Goal: Task Accomplishment & Management: Manage account settings

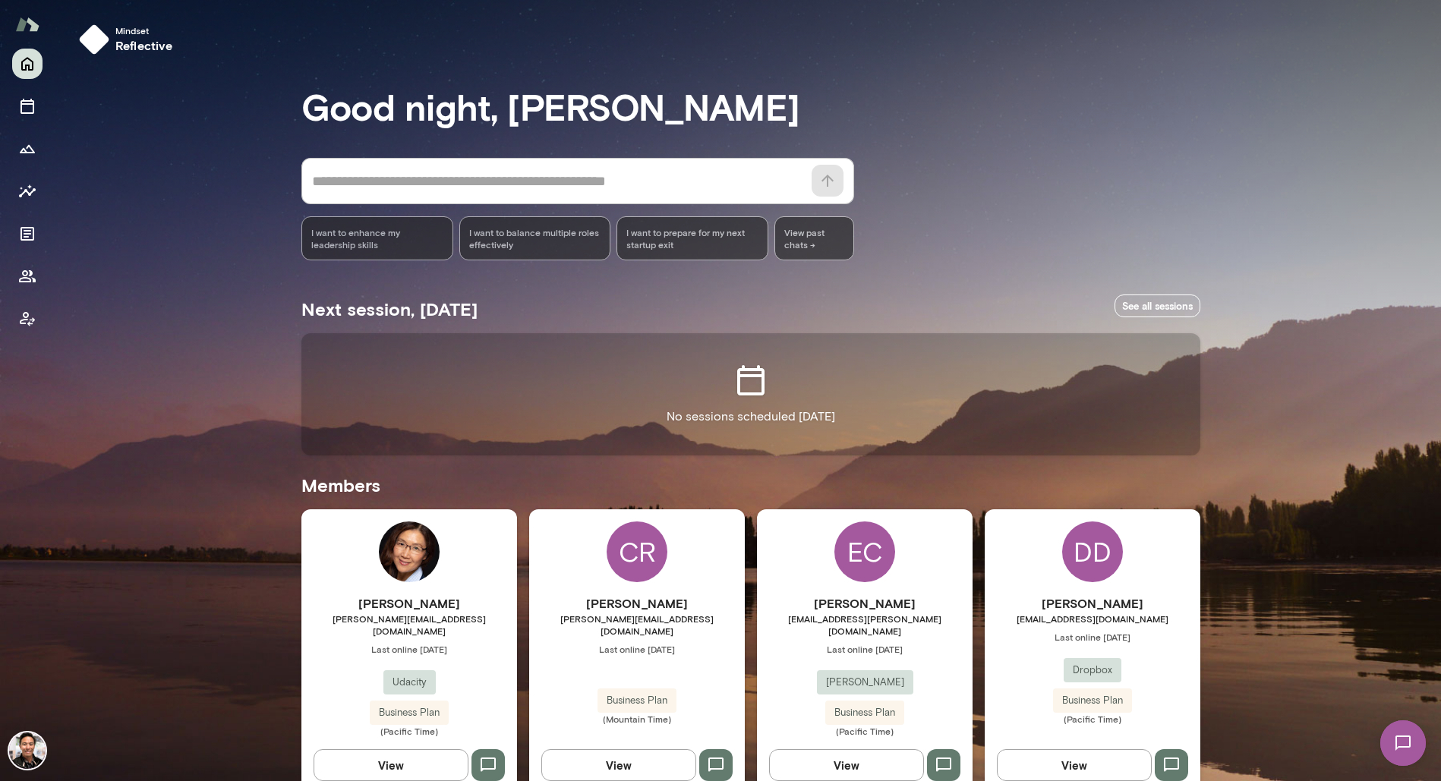
scroll to position [2202, 0]
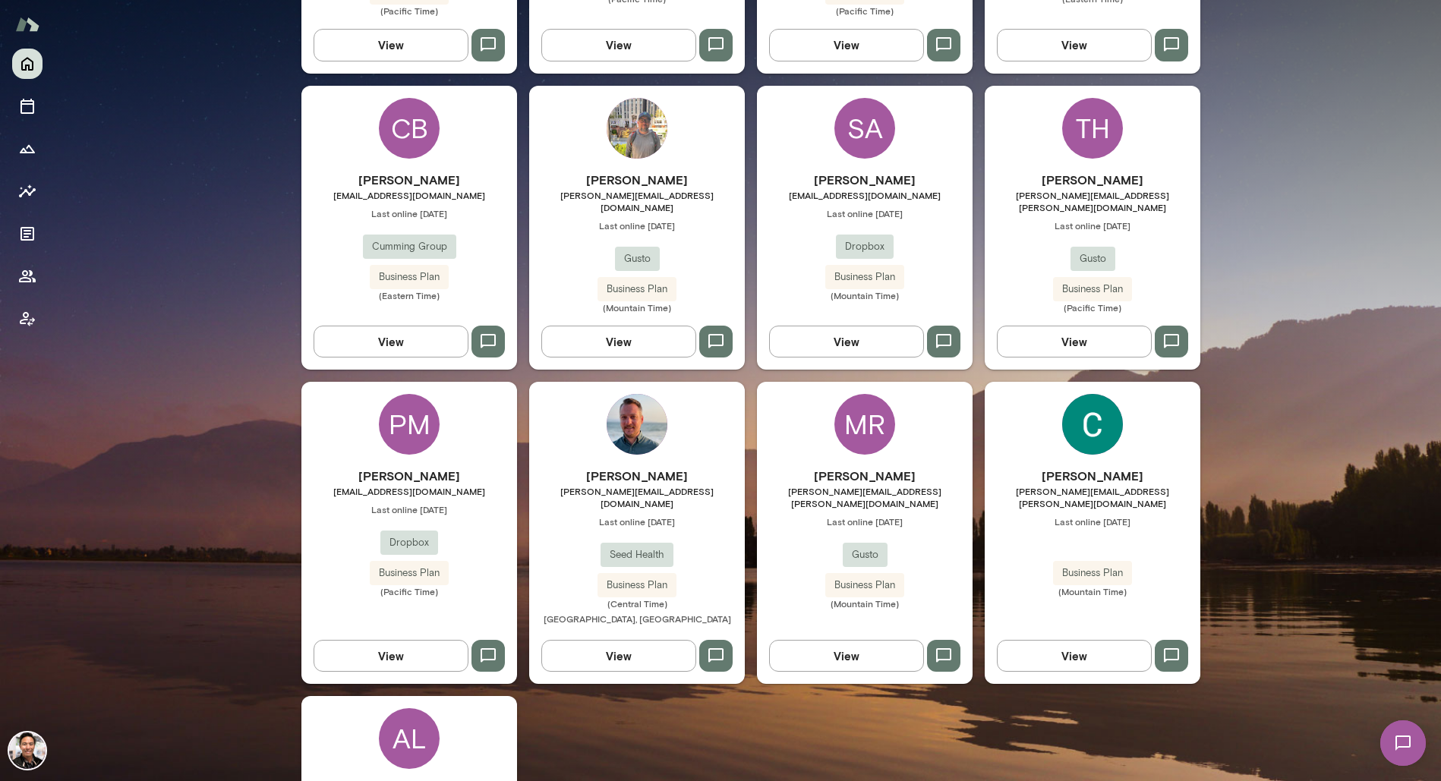
click at [445, 382] on div "PM [PERSON_NAME] [EMAIL_ADDRESS][DOMAIN_NAME] Last online [DATE] Dropbox Busine…" at bounding box center [409, 533] width 216 height 302
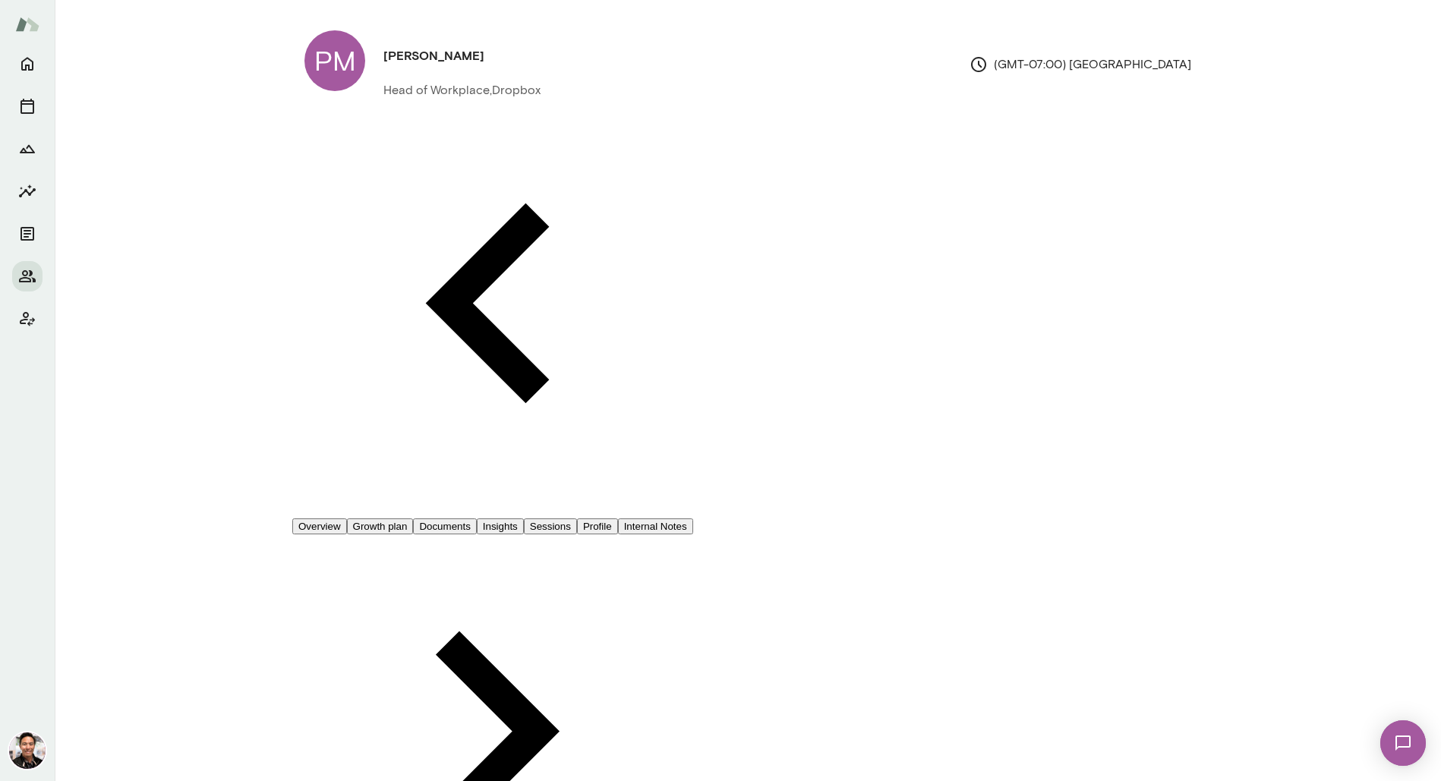
click at [577, 519] on button "Sessions" at bounding box center [550, 527] width 53 height 16
click at [96, 52] on span "Reschedule" at bounding box center [62, 44] width 65 height 14
click at [1407, 30] on icon "button" at bounding box center [1404, 27] width 10 height 10
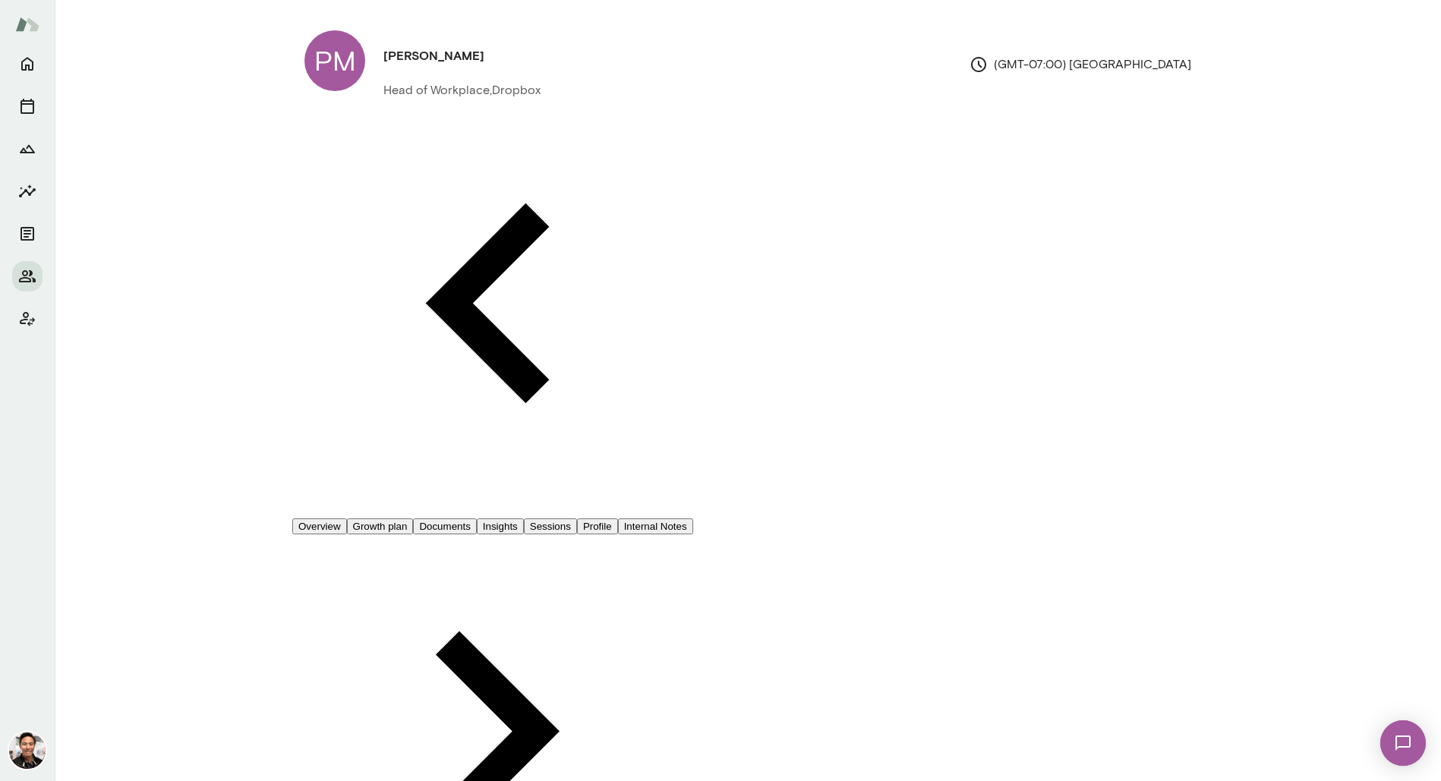
scroll to position [213, 0]
click at [1257, 12] on div at bounding box center [720, 12] width 1441 height 0
click at [96, 52] on span "Reschedule" at bounding box center [62, 44] width 65 height 14
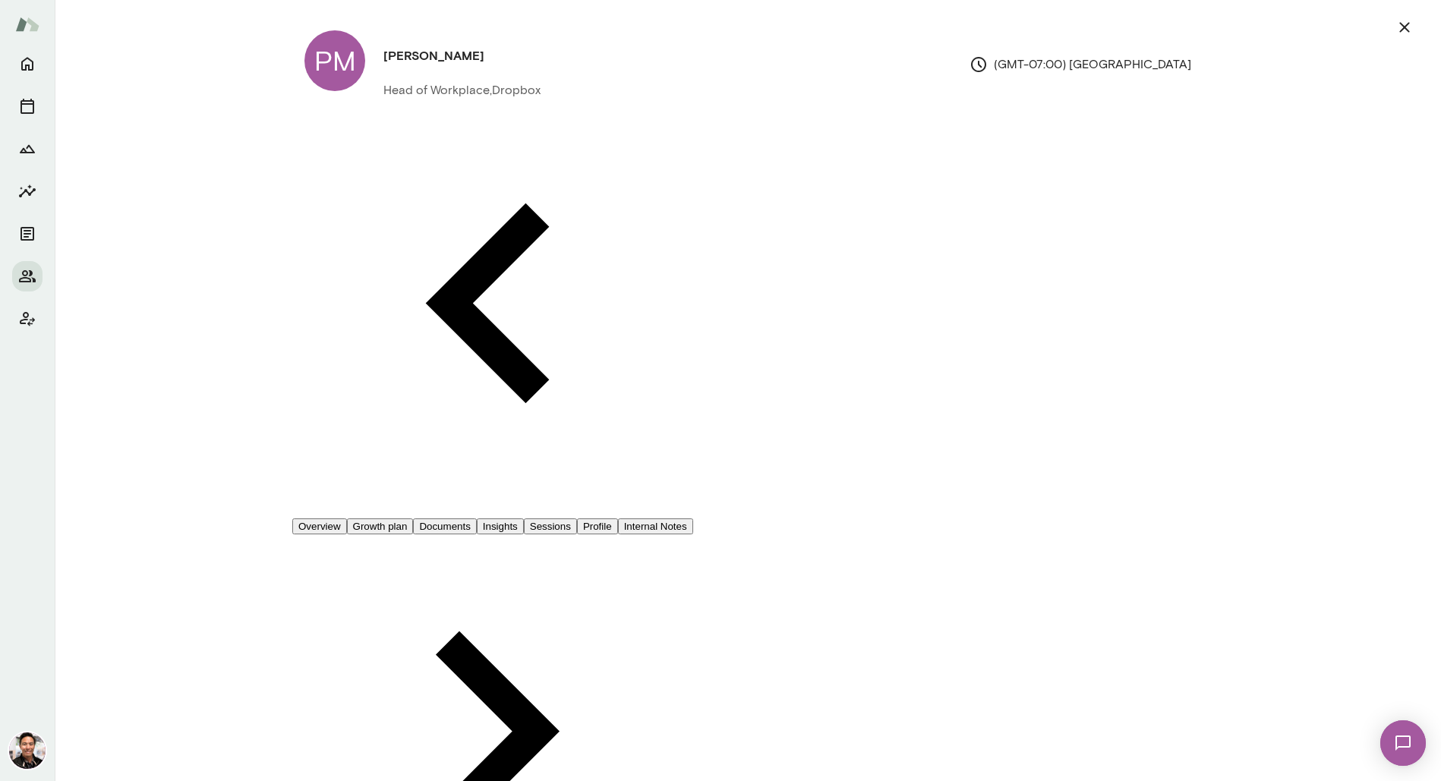
click at [1399, 34] on icon "button" at bounding box center [1405, 27] width 18 height 18
click at [70, 93] on span "Cancel" at bounding box center [49, 86] width 39 height 14
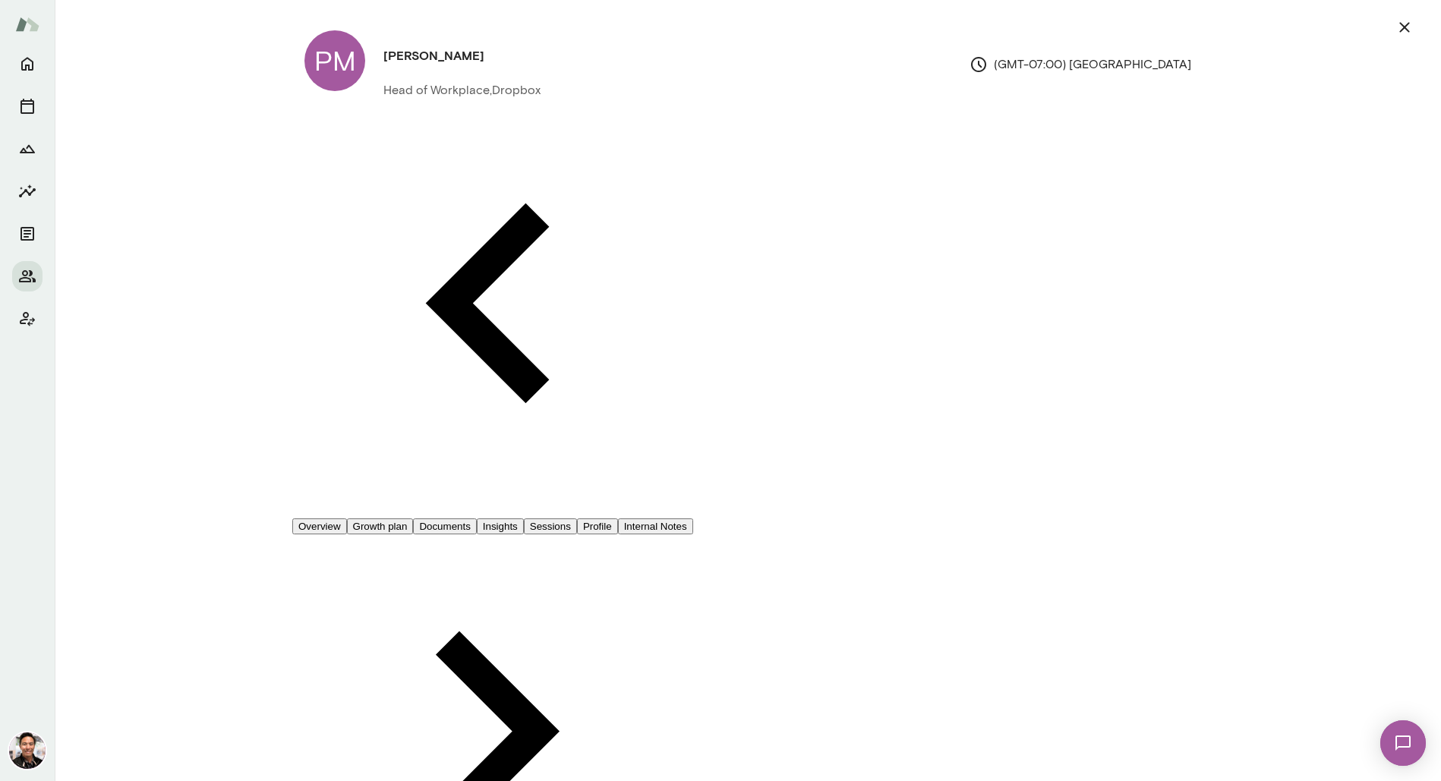
click at [1398, 25] on icon "button" at bounding box center [1405, 27] width 18 height 18
click at [192, 61] on button "Yes, continue" at bounding box center [139, 45] width 105 height 32
click at [1404, 29] on icon "button" at bounding box center [1405, 27] width 18 height 18
click at [347, 519] on button "Overview" at bounding box center [319, 527] width 55 height 16
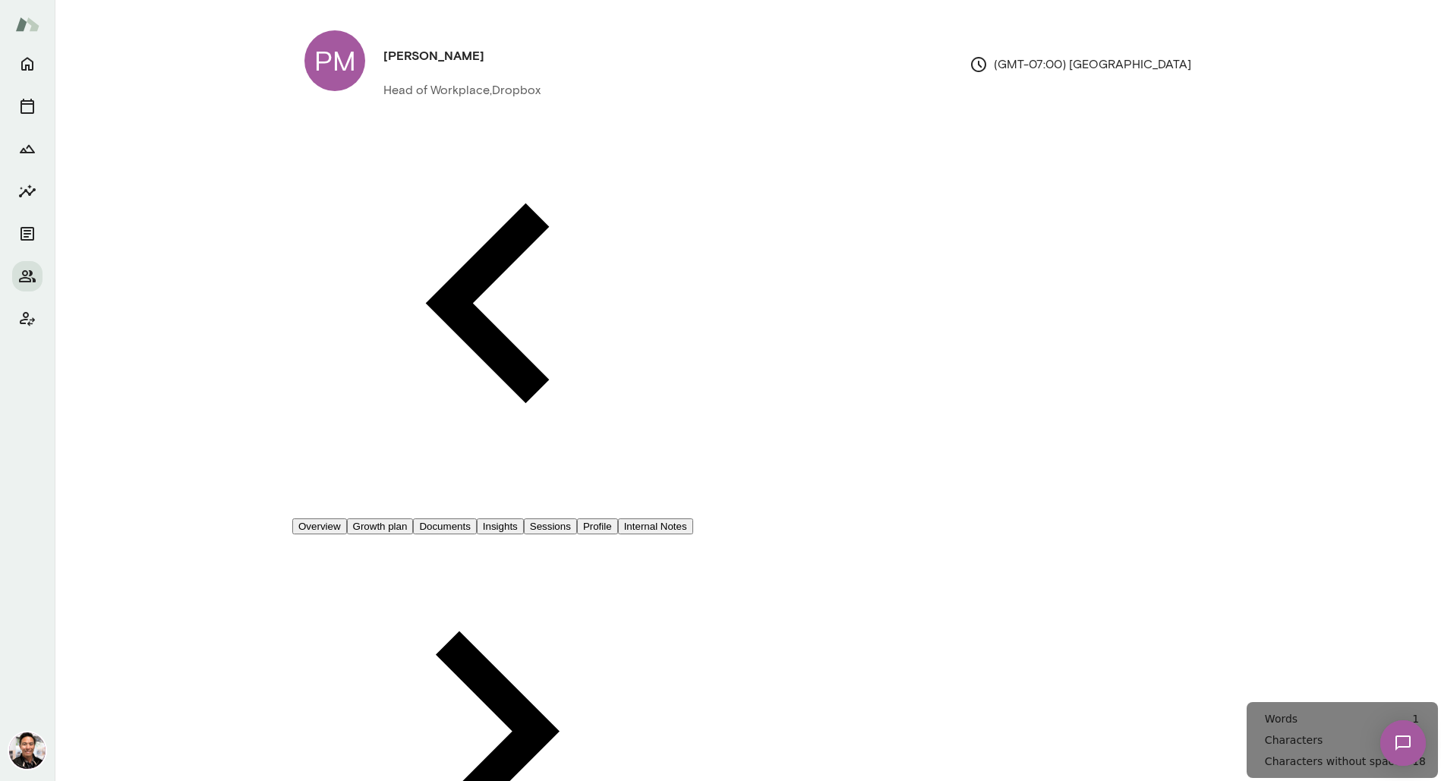
drag, startPoint x: 1079, startPoint y: 207, endPoint x: 947, endPoint y: 209, distance: 132.1
copy p "[EMAIL_ADDRESS][DOMAIN_NAME]"
click at [577, 519] on button "Sessions" at bounding box center [550, 527] width 53 height 16
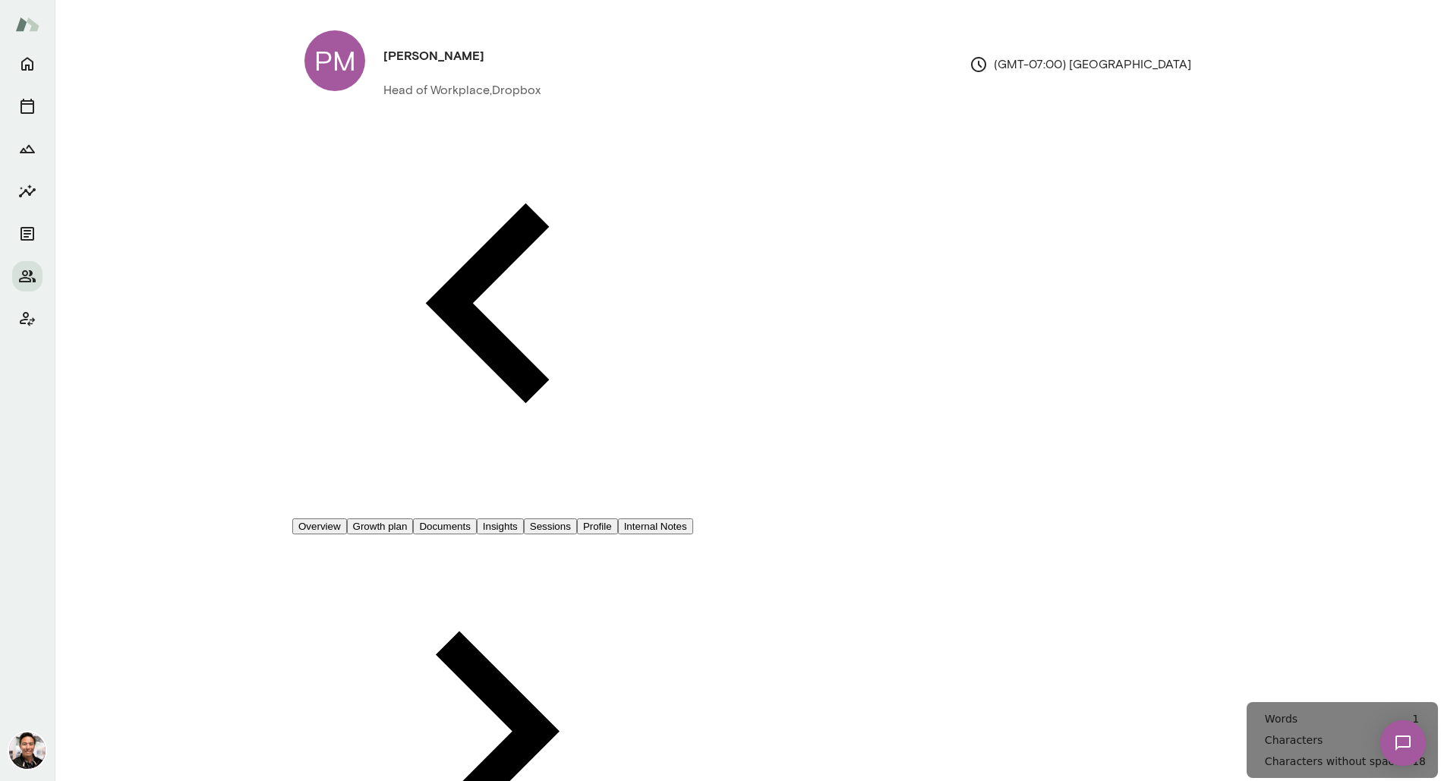
drag, startPoint x: 1052, startPoint y: 207, endPoint x: 942, endPoint y: 209, distance: 109.4
copy p "[EMAIL_ADDRESS][DOMAIN_NAME]"
click at [577, 519] on button "Sessions" at bounding box center [550, 527] width 53 height 16
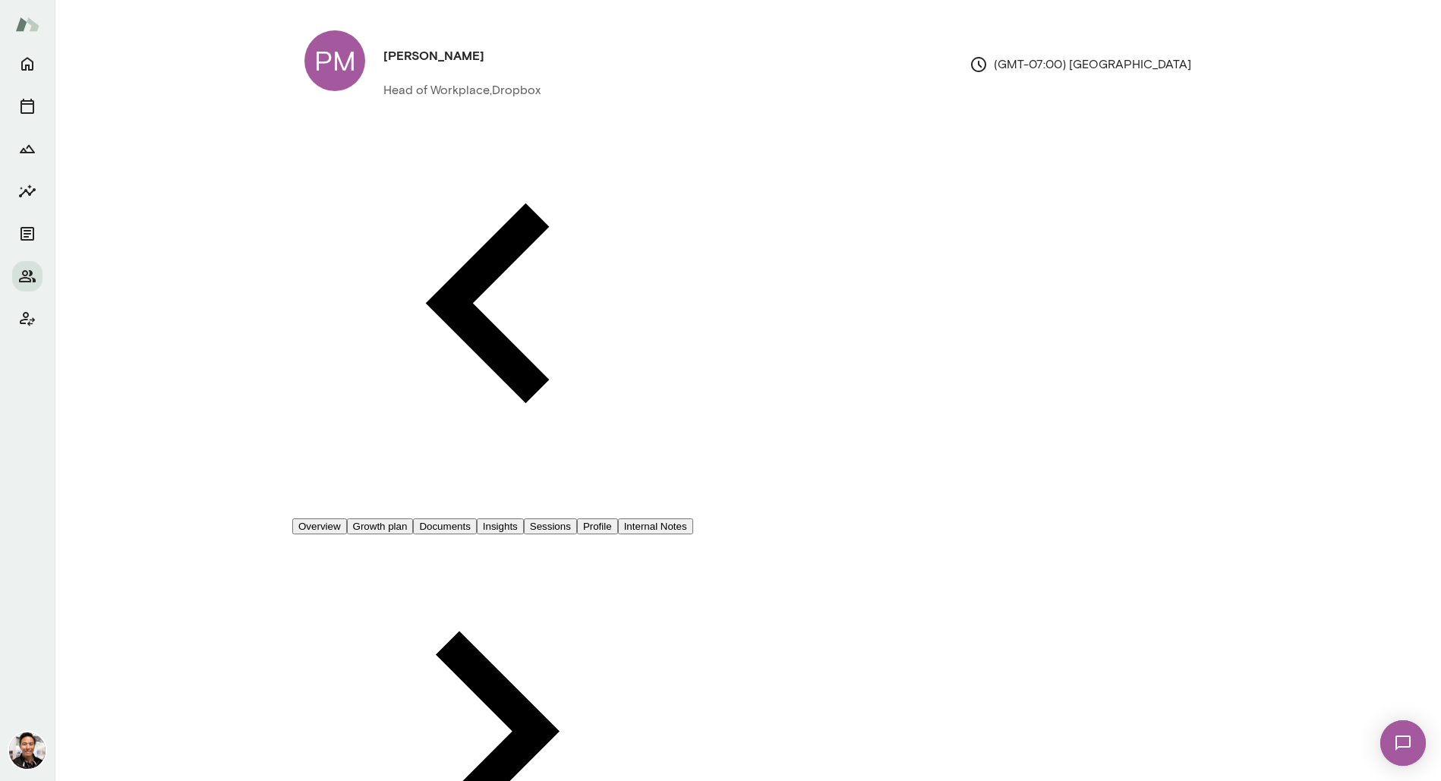
click at [1096, 12] on div at bounding box center [720, 12] width 1441 height 0
click at [96, 52] on span "Reschedule" at bounding box center [62, 44] width 65 height 14
click at [1407, 26] on icon "button" at bounding box center [1405, 27] width 18 height 18
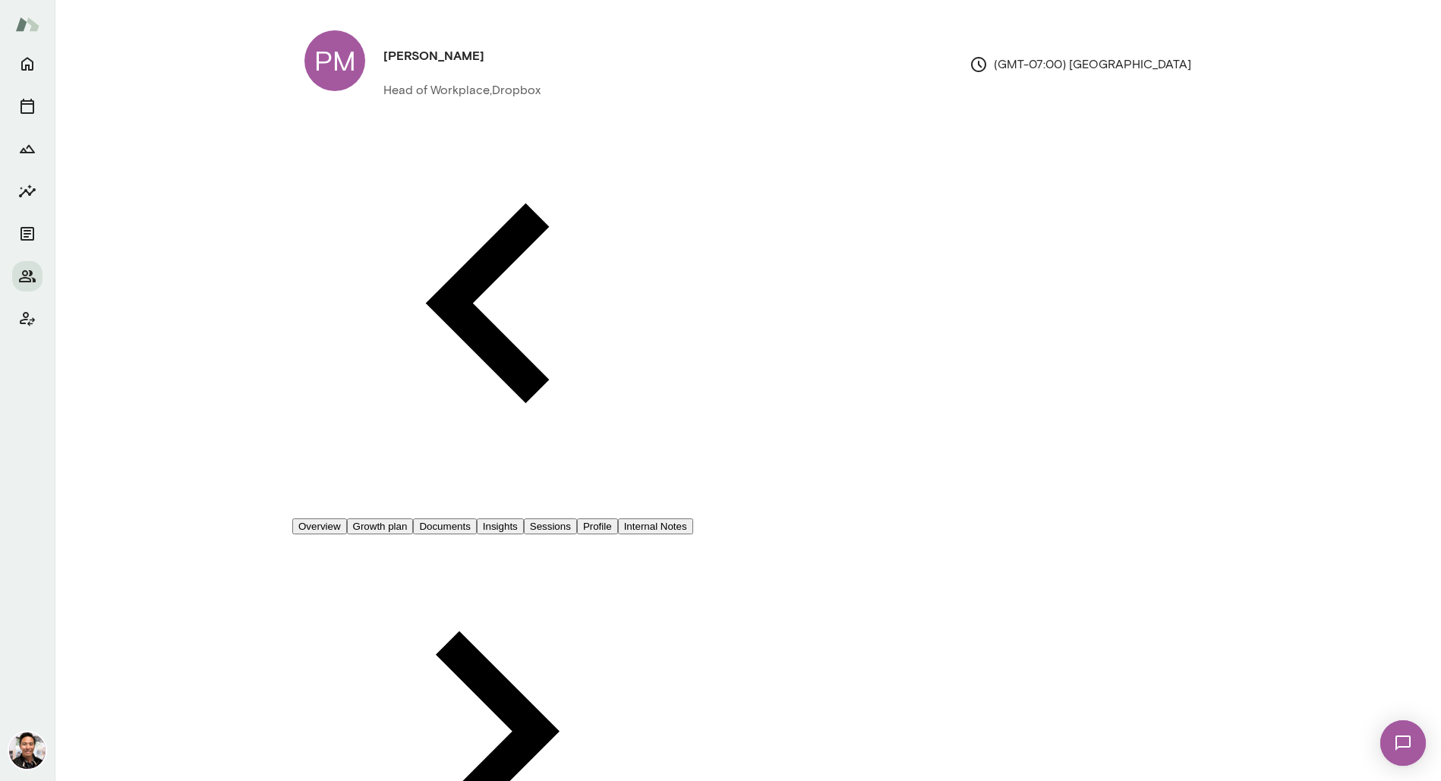
click at [347, 519] on button "Overview" at bounding box center [319, 527] width 55 height 16
click at [577, 519] on button "Sessions" at bounding box center [550, 527] width 53 height 16
click at [30, 743] on img at bounding box center [27, 751] width 36 height 36
click at [129, 188] on button "View or edit profile" at bounding box center [139, 180] width 95 height 16
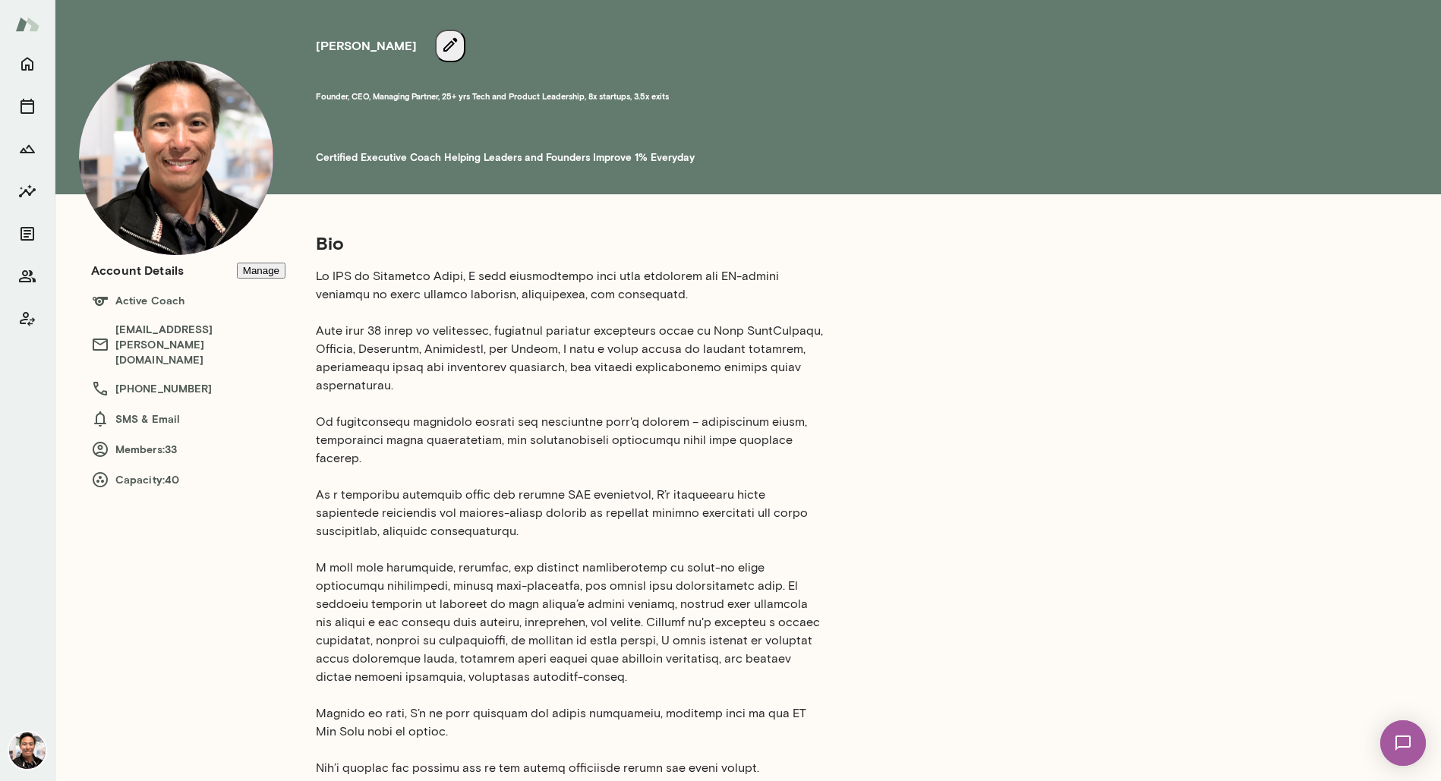
click at [260, 273] on button "Manage" at bounding box center [261, 271] width 49 height 16
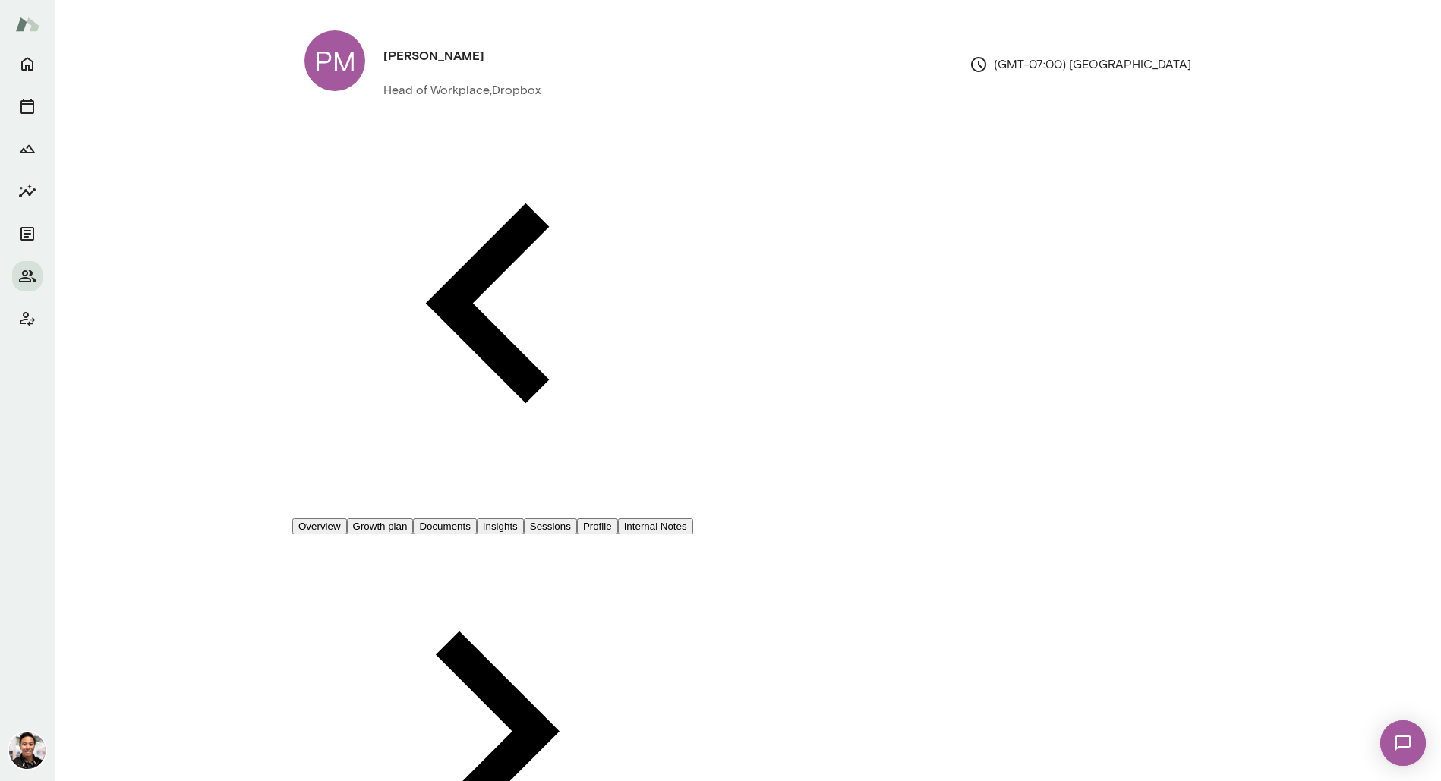
click at [347, 519] on button "Overview" at bounding box center [319, 527] width 55 height 16
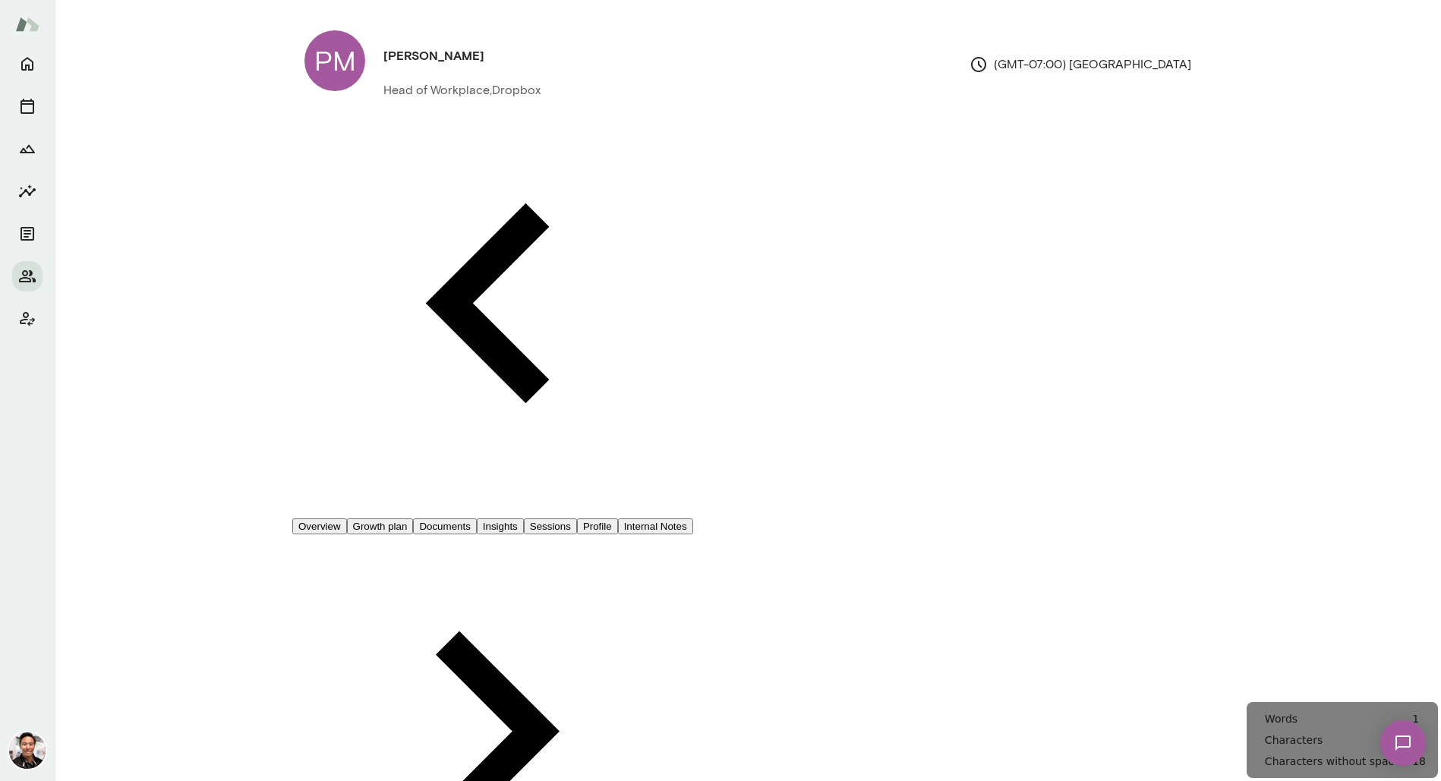
drag, startPoint x: 1056, startPoint y: 207, endPoint x: 937, endPoint y: 216, distance: 119.5
copy div "[EMAIL_ADDRESS][DOMAIN_NAME]"
click at [577, 519] on button "Sessions" at bounding box center [550, 527] width 53 height 16
